Goal: Task Accomplishment & Management: Manage account settings

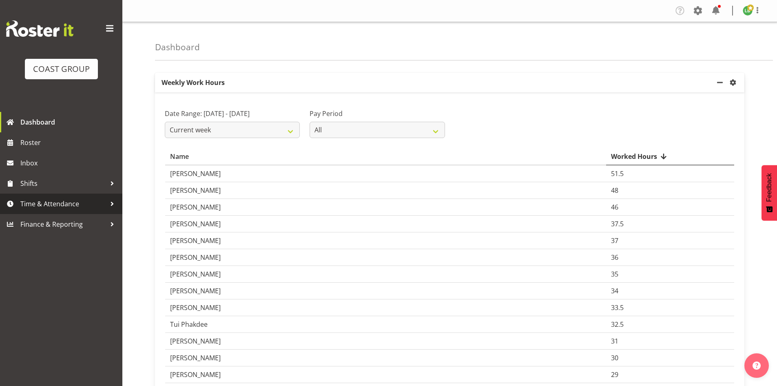
click at [47, 198] on span "Time & Attendance" at bounding box center [63, 204] width 86 height 12
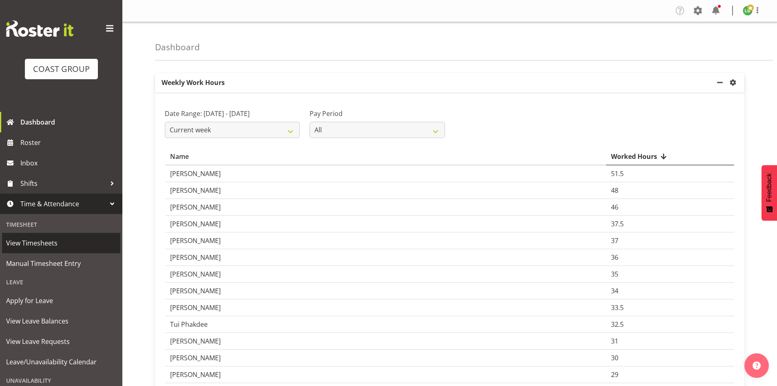
click at [28, 240] on span "View Timesheets" at bounding box center [61, 243] width 110 height 12
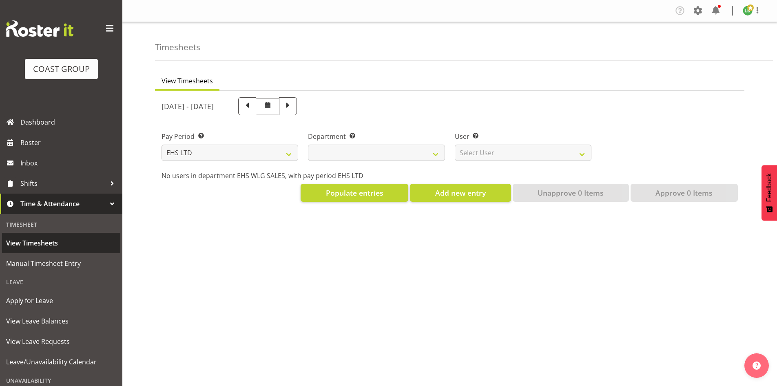
select select "7"
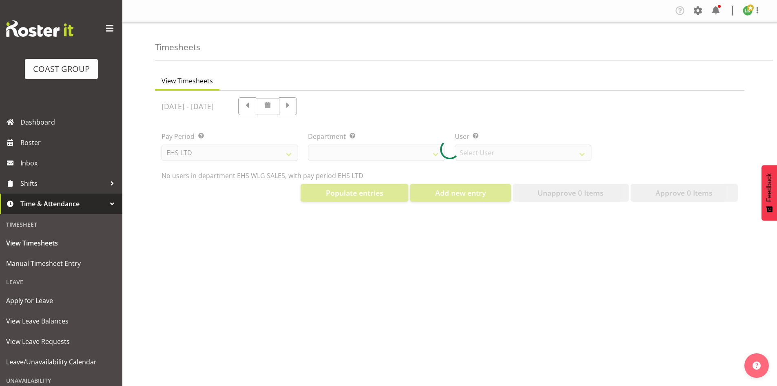
select select "44"
select select "8051"
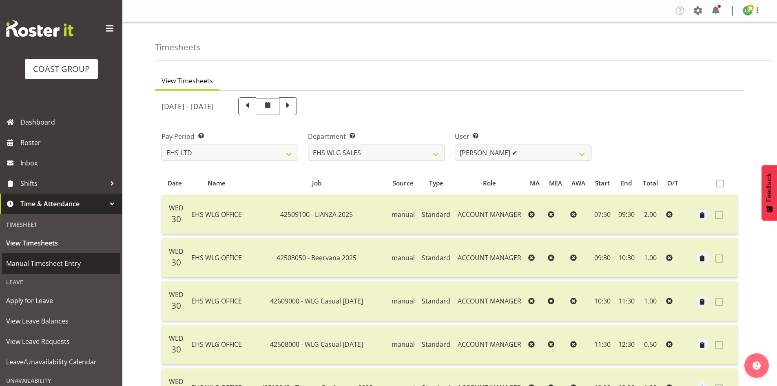
click at [34, 261] on span "Manual Timesheet Entry" at bounding box center [61, 263] width 110 height 12
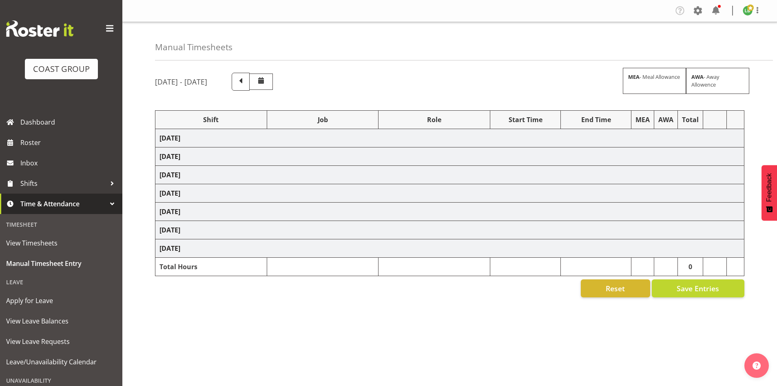
select select "1464"
select select "9584"
select select "197"
select select "1464"
select select "8678"
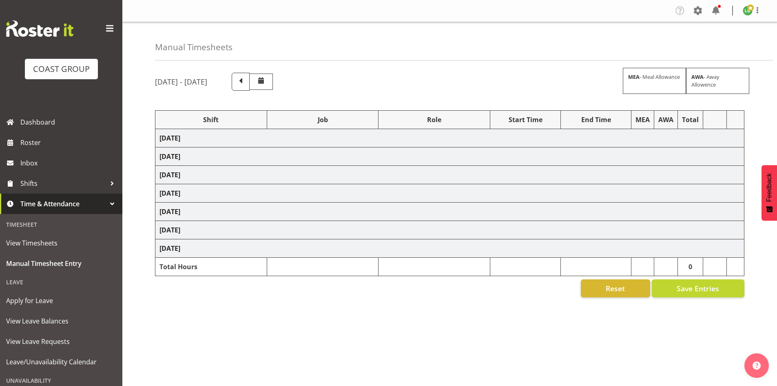
select select "197"
select select "1464"
select select "9690"
select select "197"
select select "1464"
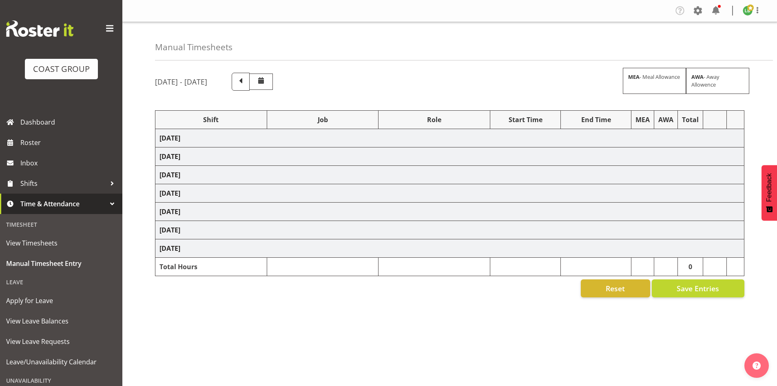
select select "9341"
select select "197"
select select "1464"
select select "8309"
select select "197"
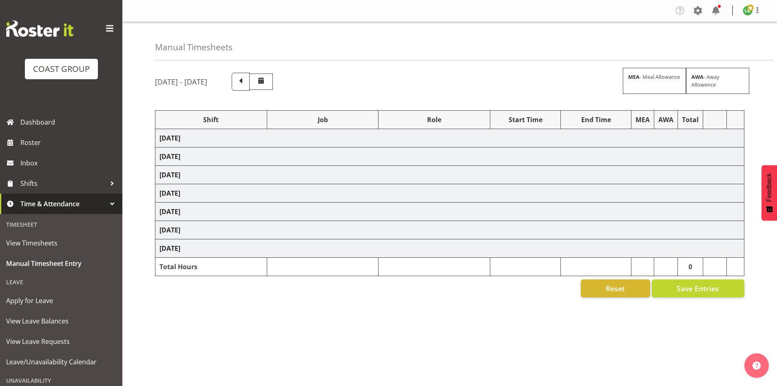
select select "1464"
select select "9584"
select select "197"
select select "1464"
select select "8677"
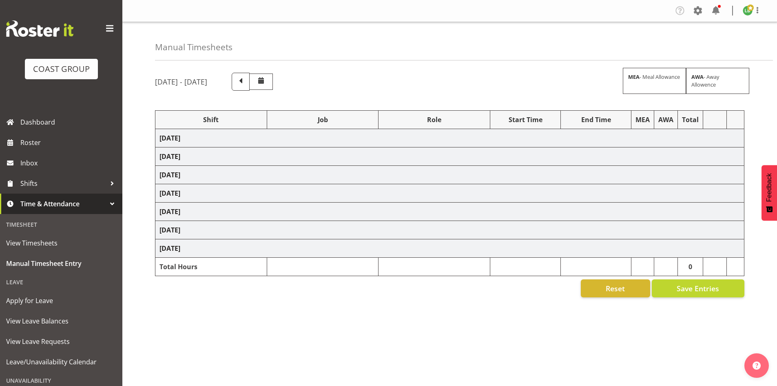
select select "197"
select select "1464"
select select "8676"
select select "197"
select select "1464"
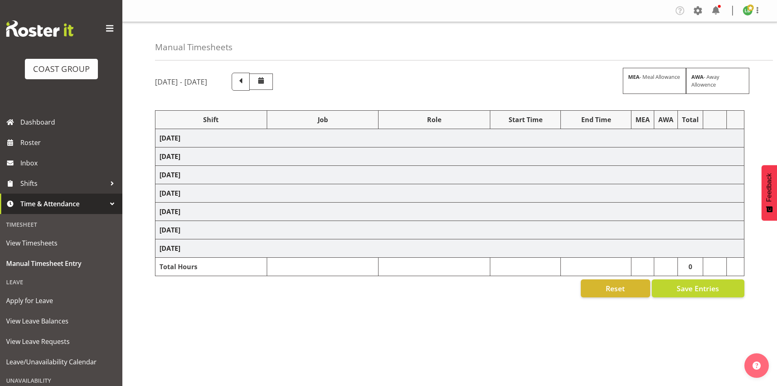
select select "9341"
select select "197"
select select "1464"
select select "10172"
select select "197"
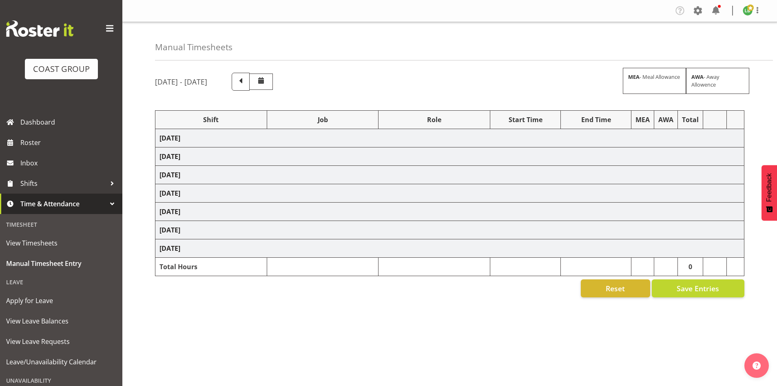
select select "1464"
select select "69"
select select "197"
select select "1464"
select select "9584"
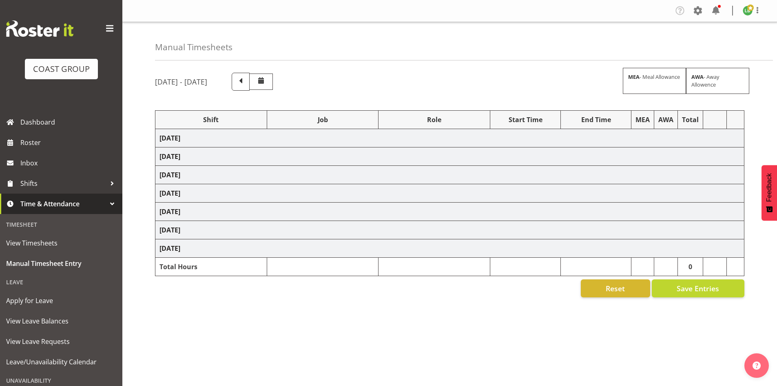
select select "197"
select select "1464"
select select "10144"
select select "197"
select select "1464"
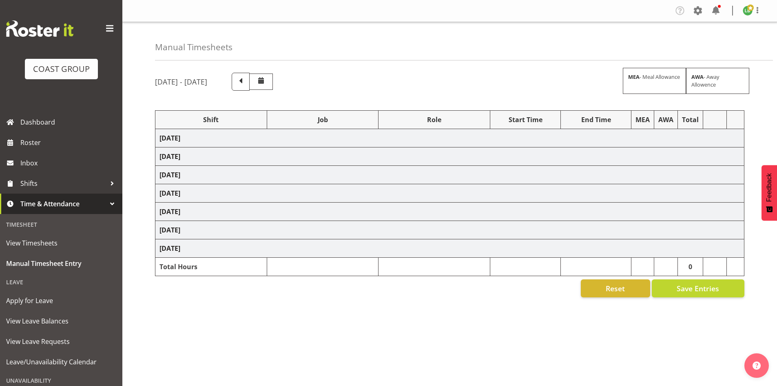
select select "9890"
select select "197"
select select "1464"
select select "9934"
select select "197"
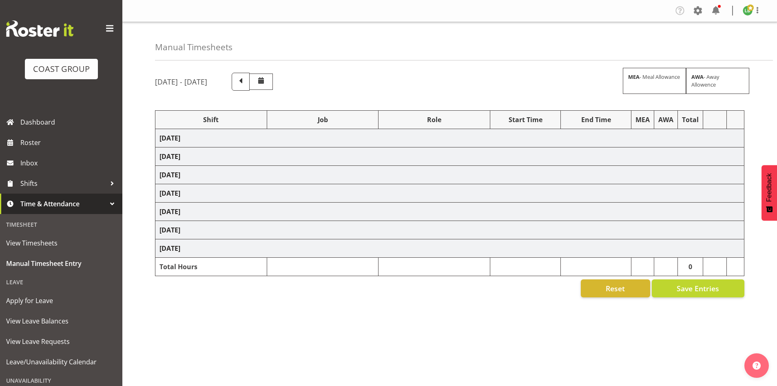
select select "1464"
select select "9797"
select select "197"
select select "1464"
select select "69"
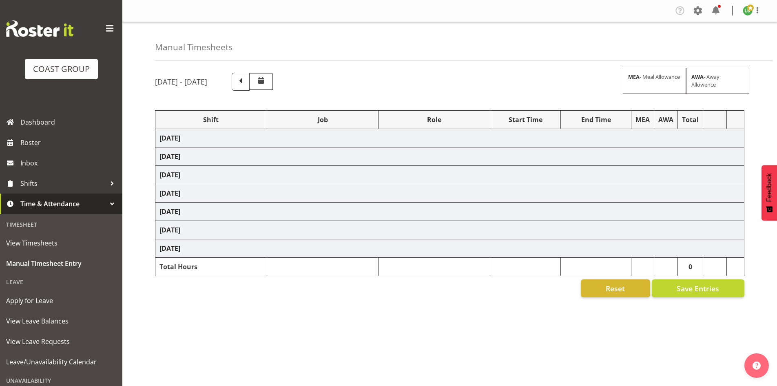
select select "197"
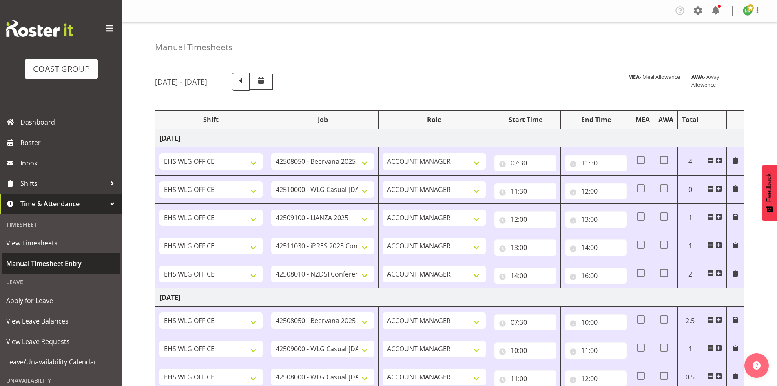
click at [43, 263] on span "Manual Timesheet Entry" at bounding box center [61, 263] width 110 height 12
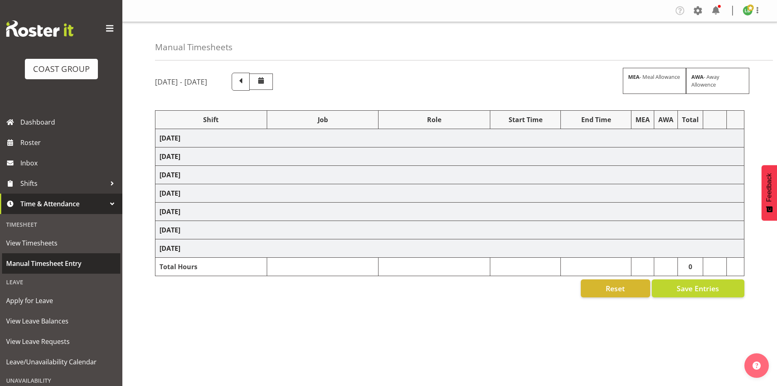
select select "1464"
select select "9584"
select select "197"
select select "1464"
select select "8678"
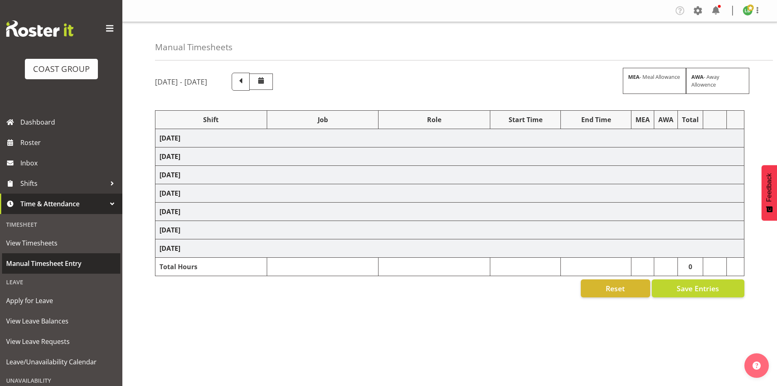
select select "197"
select select "1464"
select select "9690"
select select "197"
select select "1464"
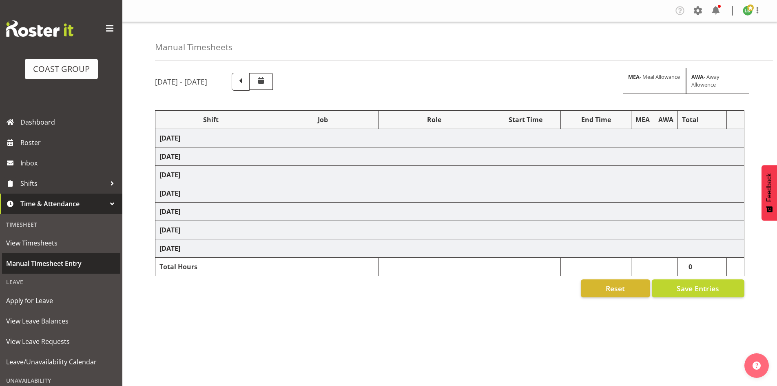
select select "9341"
select select "197"
select select "1464"
select select "8309"
select select "197"
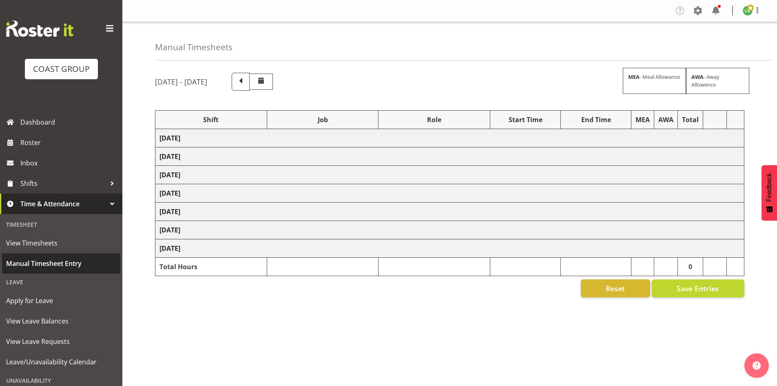
select select "1464"
select select "9584"
select select "197"
select select "1464"
select select "8677"
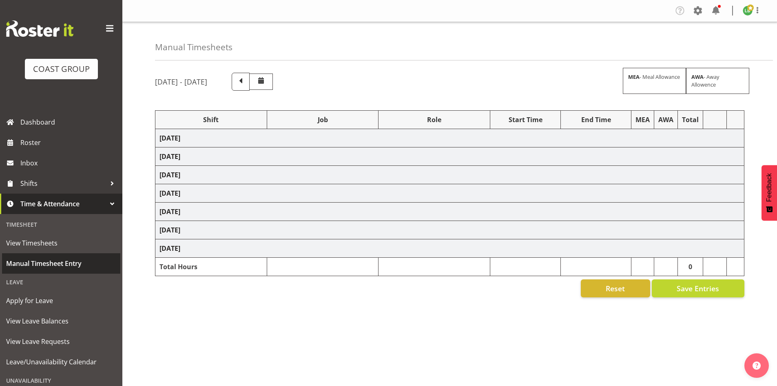
select select "197"
select select "1464"
select select "8676"
select select "197"
select select "1464"
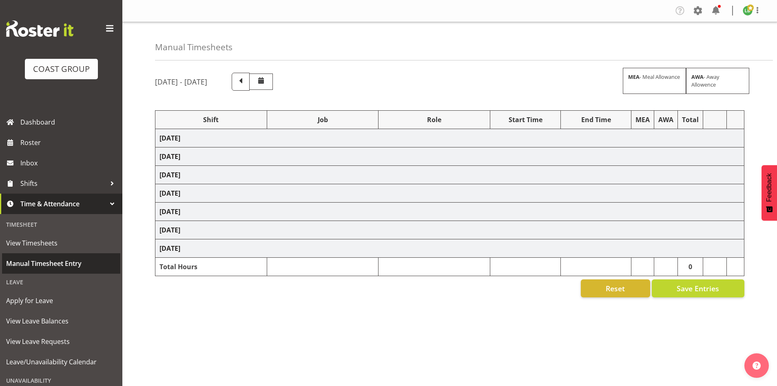
select select "9341"
select select "197"
select select "1464"
select select "10172"
select select "197"
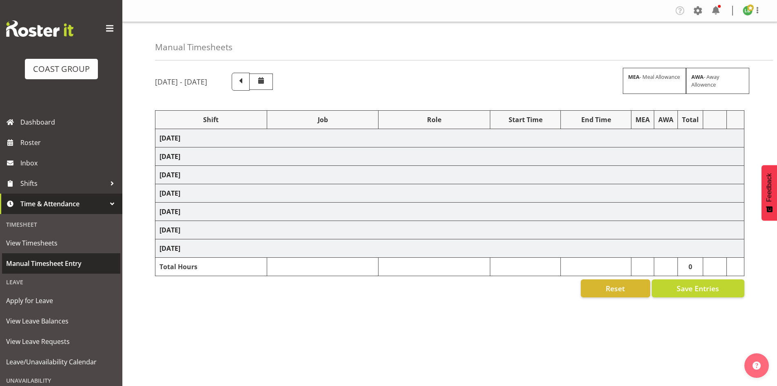
select select "1464"
select select "69"
select select "197"
select select "1464"
select select "9584"
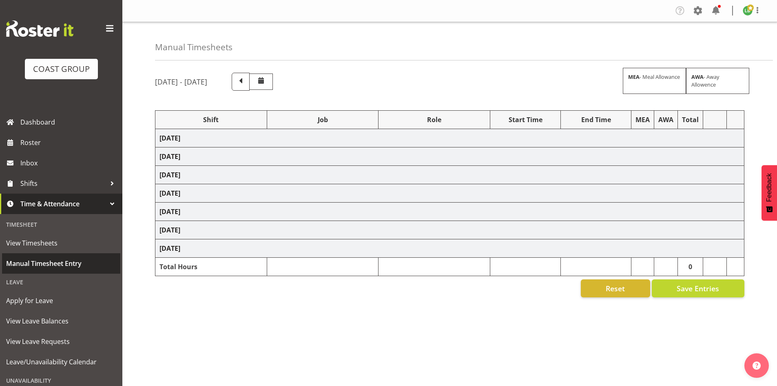
select select "197"
select select "1464"
select select "10144"
select select "197"
select select "1464"
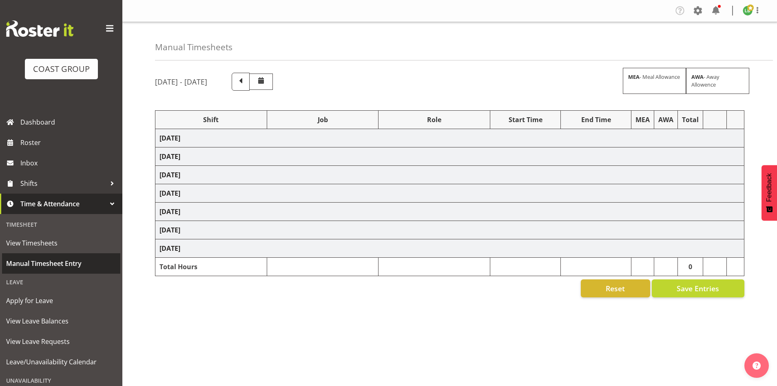
select select "9890"
select select "197"
select select "1464"
select select "9934"
select select "197"
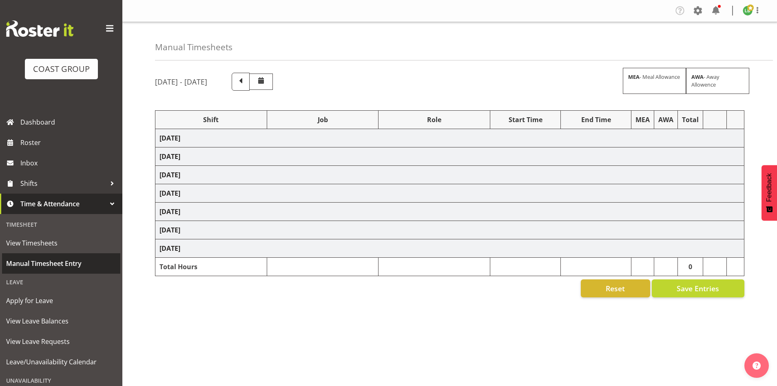
select select "1464"
select select "9797"
select select "197"
select select "1464"
select select "69"
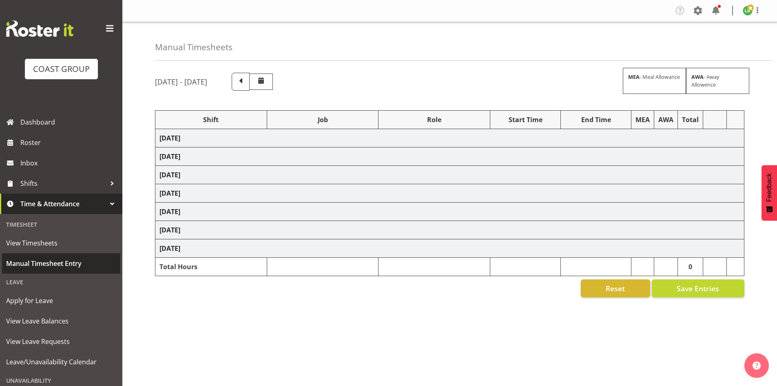
select select "197"
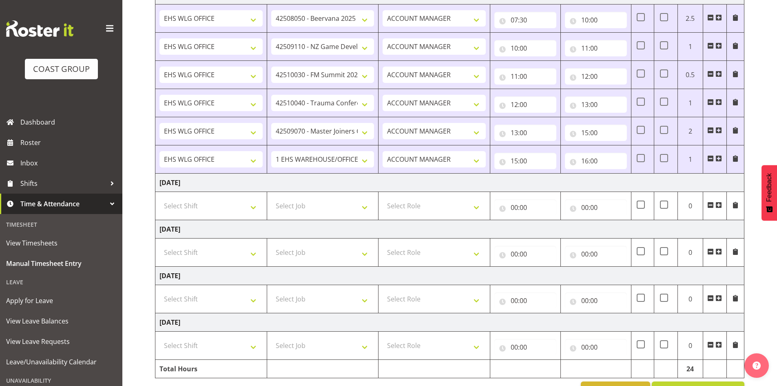
scroll to position [515, 0]
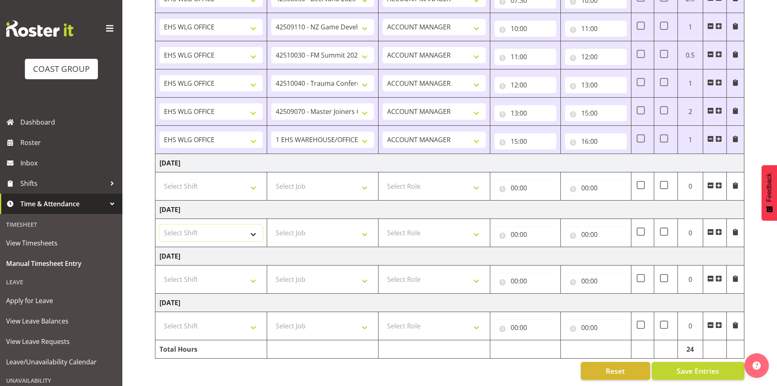
click at [254, 230] on select "Select Shift [DATE] Break Beervana @ Stadium [DATE] Break Building Nations @ Ta…" at bounding box center [211, 232] width 103 height 16
select select "1464"
click at [260, 236] on td "Select Shift [DATE] Break Beervana @ Stadium [DATE] Break Building Nations @ Ta…" at bounding box center [211, 233] width 112 height 28
click at [722, 224] on td at bounding box center [715, 233] width 24 height 28
click at [720, 229] on span at bounding box center [719, 232] width 7 height 7
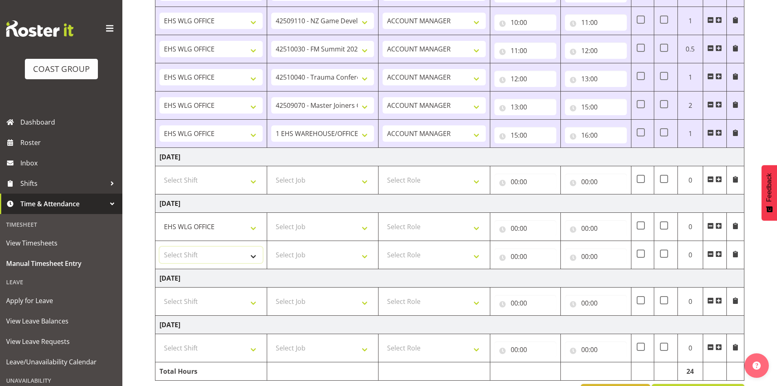
click at [253, 257] on select "Select Shift [DATE] Break Beervana @ Stadium [DATE] Break Building Nations @ Ta…" at bounding box center [211, 254] width 103 height 16
select select "1464"
click at [252, 257] on select "Select Shift [DATE] Break Beervana @ Stadium [DATE] Break Building Nations @ Ta…" at bounding box center [211, 254] width 103 height 16
click at [368, 224] on select "Select Job 1 Carlton Events 1 [PERSON_NAME][GEOGRAPHIC_DATA] 1 [PERSON_NAME][GE…" at bounding box center [322, 226] width 103 height 16
select select "9584"
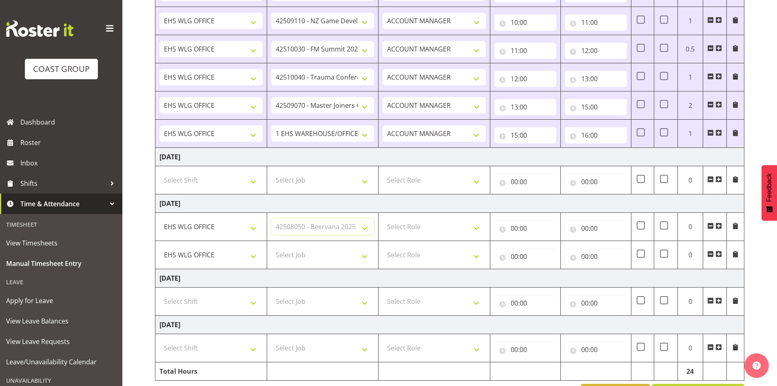
click at [271, 218] on select "Select Job 1 Carlton Events 1 [PERSON_NAME][GEOGRAPHIC_DATA] 1 [PERSON_NAME][GE…" at bounding box center [322, 226] width 103 height 16
click at [366, 255] on select "Select Job 1 Carlton Events 1 [PERSON_NAME][GEOGRAPHIC_DATA] 1 [PERSON_NAME][GE…" at bounding box center [322, 254] width 103 height 16
select select "10172"
click at [271, 246] on select "Select Job 1 Carlton Events 1 [PERSON_NAME][GEOGRAPHIC_DATA] 1 [PERSON_NAME][GE…" at bounding box center [322, 254] width 103 height 16
drag, startPoint x: 479, startPoint y: 226, endPoint x: 479, endPoint y: 234, distance: 8.2
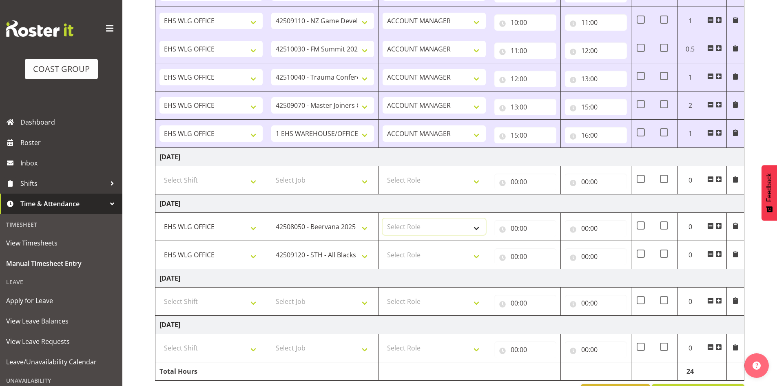
click at [479, 226] on select "Select Role EHS WLG OPS ACCOUNT MANAGER" at bounding box center [434, 226] width 103 height 16
select select "197"
click at [383, 218] on select "Select Role EHS WLG OPS ACCOUNT MANAGER" at bounding box center [434, 226] width 103 height 16
click at [479, 253] on select "Select Role EHS WLG OPS ACCOUNT MANAGER" at bounding box center [434, 254] width 103 height 16
select select "197"
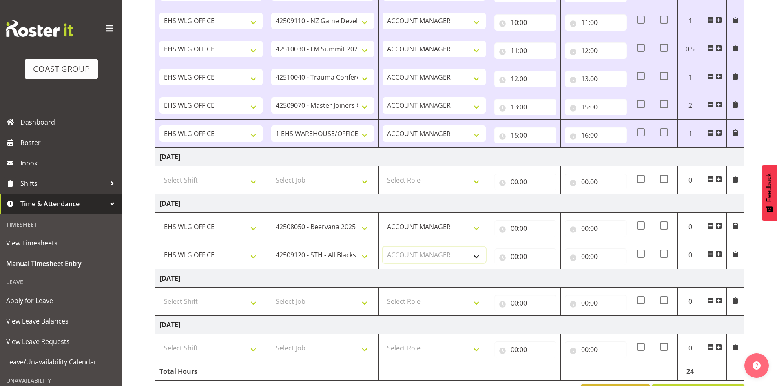
click at [383, 246] on select "Select Role EHS WLG OPS ACCOUNT MANAGER" at bounding box center [434, 254] width 103 height 16
click at [515, 226] on input "00:00" at bounding box center [526, 228] width 62 height 16
click at [548, 247] on select "00 01 02 03 04 05 06 07 08 09 10 11 12 13 14 15 16 17 18 19 20 21 22 23" at bounding box center [550, 249] width 18 height 16
select select "12"
click at [541, 241] on select "00 01 02 03 04 05 06 07 08 09 10 11 12 13 14 15 16 17 18 19 20 21 22 23" at bounding box center [550, 249] width 18 height 16
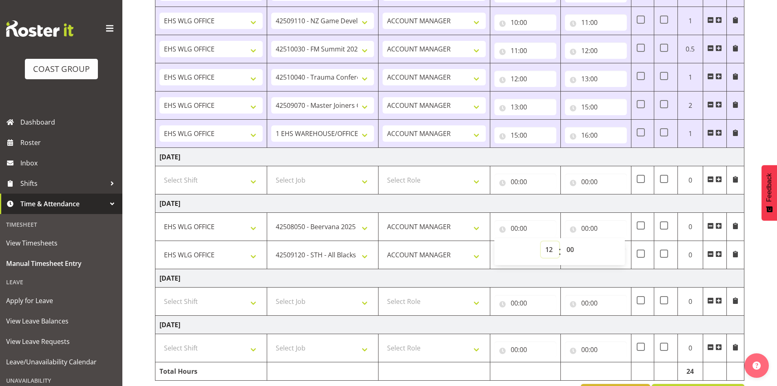
type input "12:00"
click at [585, 229] on input "00:00" at bounding box center [596, 228] width 62 height 16
click at [619, 248] on select "00 01 02 03 04 05 06 07 08 09 10 11 12 13 14 15 16 17 18 19 20 21 22 23" at bounding box center [621, 249] width 18 height 16
select select "14"
click at [612, 241] on select "00 01 02 03 04 05 06 07 08 09 10 11 12 13 14 15 16 17 18 19 20 21 22 23" at bounding box center [621, 249] width 18 height 16
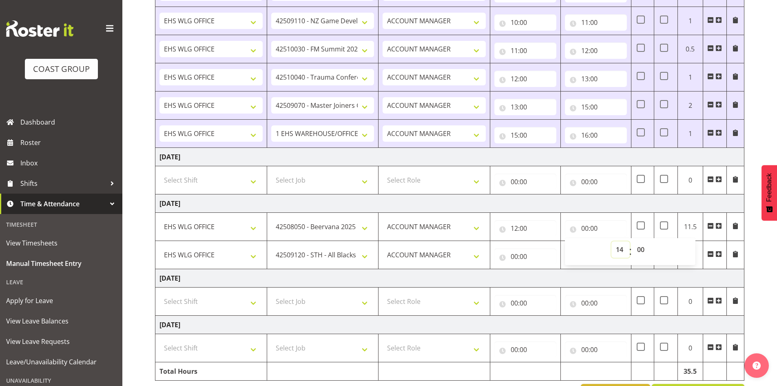
type input "14:00"
click at [516, 255] on input "00:00" at bounding box center [526, 256] width 62 height 16
click at [549, 278] on select "00 01 02 03 04 05 06 07 08 09 10 11 12 13 14 15 16 17 18 19 20 21 22 23" at bounding box center [550, 277] width 18 height 16
select select "14"
click at [541, 269] on select "00 01 02 03 04 05 06 07 08 09 10 11 12 13 14 15 16 17 18 19 20 21 22 23" at bounding box center [550, 277] width 18 height 16
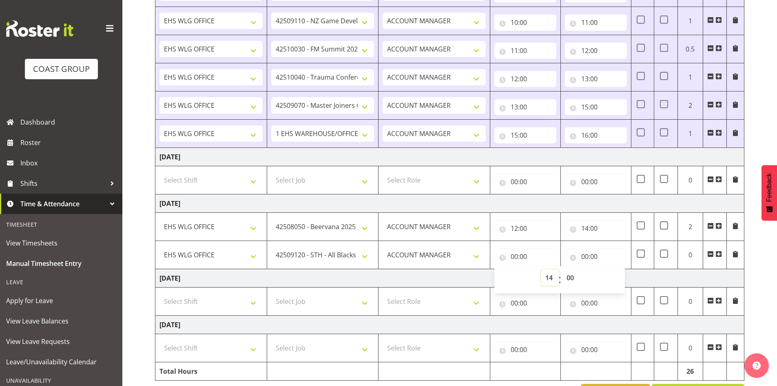
type input "14:00"
click at [586, 254] on input "00:00" at bounding box center [596, 256] width 62 height 16
click at [621, 277] on select "00 01 02 03 04 05 06 07 08 09 10 11 12 13 14 15 16 17 18 19 20 21 22 23" at bounding box center [621, 277] width 18 height 16
select select "17"
click at [612, 269] on select "00 01 02 03 04 05 06 07 08 09 10 11 12 13 14 15 16 17 18 19 20 21 22 23" at bounding box center [621, 277] width 18 height 16
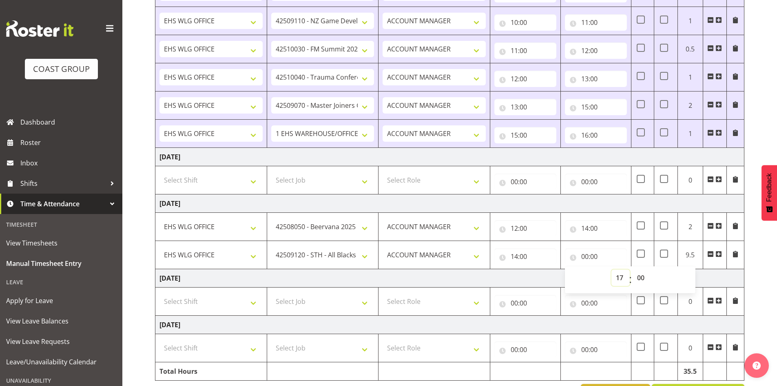
type input "17:00"
click at [564, 277] on td "[DATE]" at bounding box center [449, 278] width 589 height 18
click at [594, 228] on input "14:00" at bounding box center [596, 228] width 62 height 16
click at [638, 249] on select "00 01 02 03 04 05 06 07 08 09 10 11 12 13 14 15 16 17 18 19 20 21 22 23 24 25 2…" at bounding box center [642, 249] width 18 height 16
select select "30"
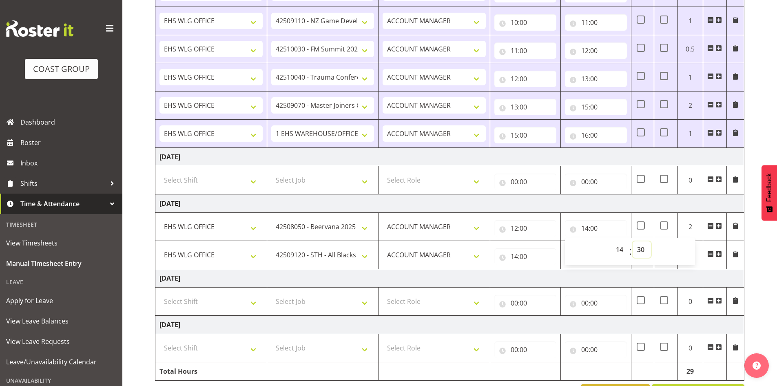
click at [633, 241] on select "00 01 02 03 04 05 06 07 08 09 10 11 12 13 14 15 16 17 18 19 20 21 22 23 24 25 2…" at bounding box center [642, 249] width 18 height 16
type input "14:30"
click at [524, 255] on input "14:00" at bounding box center [526, 256] width 62 height 16
click at [573, 277] on select "00 01 02 03 04 05 06 07 08 09 10 11 12 13 14 15 16 17 18 19 20 21 22 23 24 25 2…" at bounding box center [571, 277] width 18 height 16
select select "30"
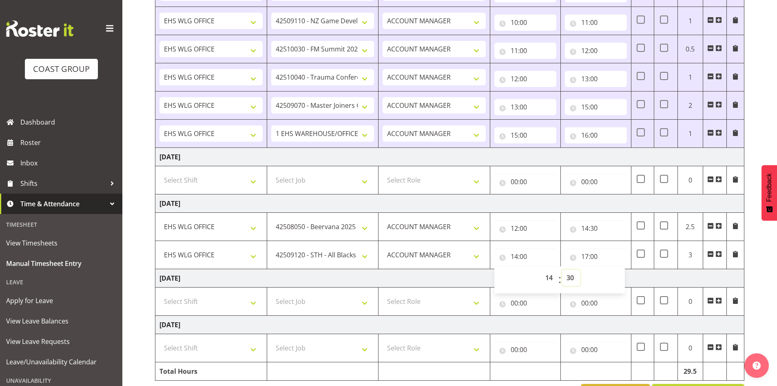
click at [562, 269] on select "00 01 02 03 04 05 06 07 08 09 10 11 12 13 14 15 16 17 18 19 20 21 22 23 24 25 2…" at bounding box center [571, 277] width 18 height 16
type input "14:30"
click at [458, 275] on td "[DATE]" at bounding box center [449, 278] width 589 height 18
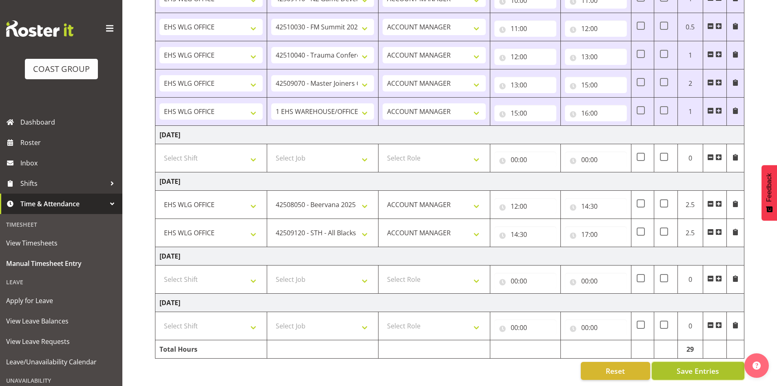
click at [688, 365] on span "Save Entries" at bounding box center [698, 370] width 42 height 11
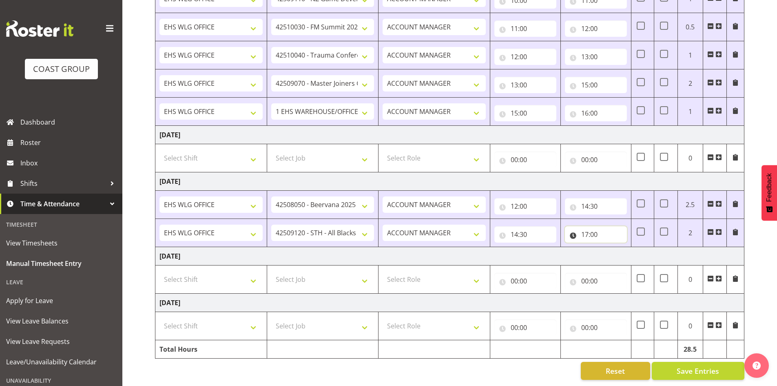
click at [595, 229] on input "17:00" at bounding box center [596, 234] width 62 height 16
click at [643, 248] on select "00 01 02 03 04 05 06 07 08 09 10 11 12 13 14 15 16 17 18 19 20 21 22 23 24 25 2…" at bounding box center [642, 255] width 18 height 16
select select "30"
click at [633, 247] on select "00 01 02 03 04 05 06 07 08 09 10 11 12 13 14 15 16 17 18 19 20 21 22 23 24 25 2…" at bounding box center [642, 255] width 18 height 16
type input "17:30"
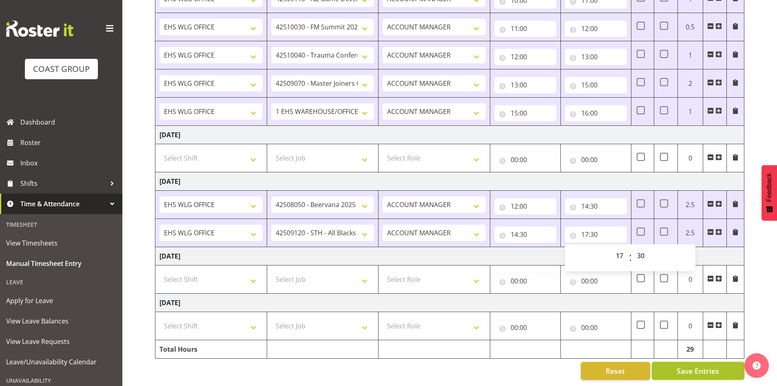
click at [707, 365] on span "Save Entries" at bounding box center [698, 370] width 42 height 11
click at [702, 365] on span "Save Entries" at bounding box center [698, 370] width 42 height 11
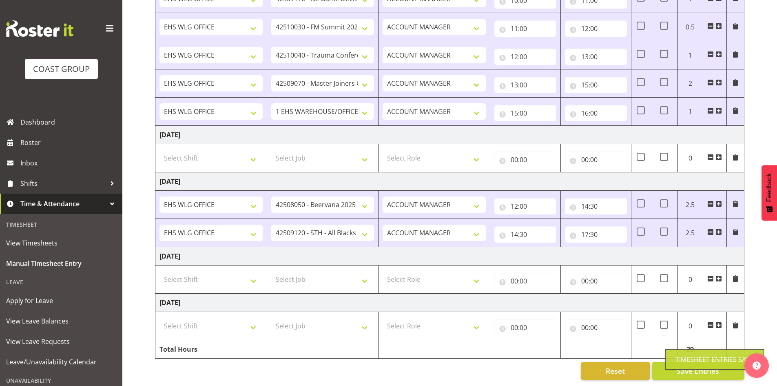
click at [444, 253] on td "[DATE]" at bounding box center [449, 256] width 589 height 18
